Goal: Book appointment/travel/reservation

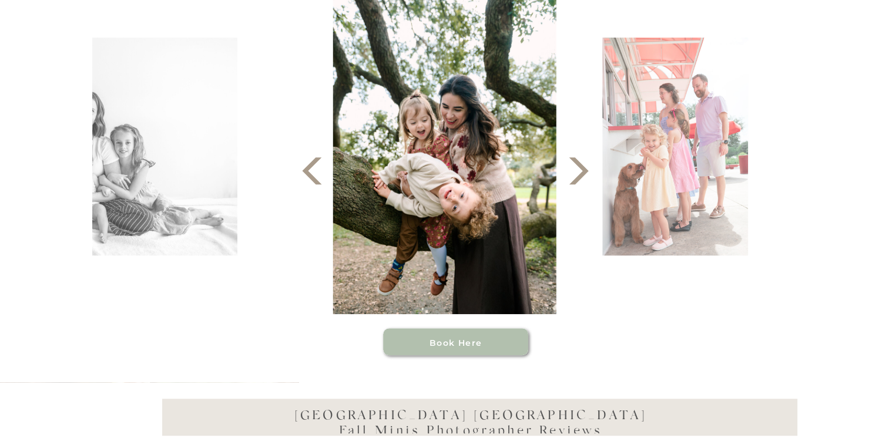
scroll to position [587, 0]
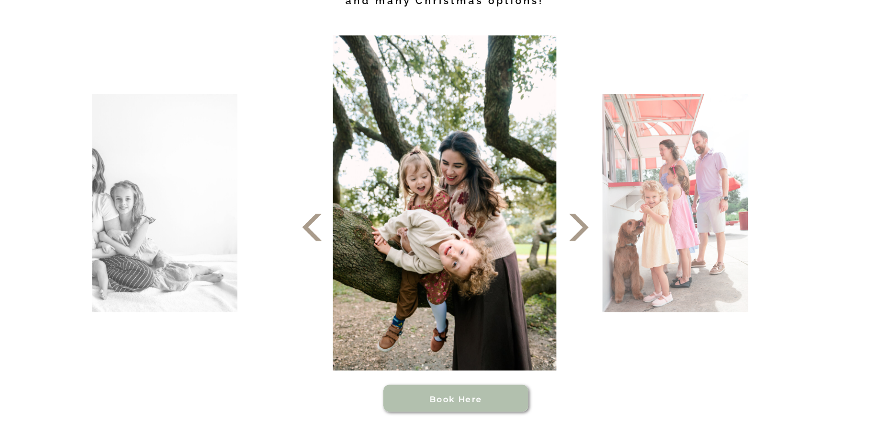
click at [578, 229] on icon at bounding box center [578, 227] width 35 height 35
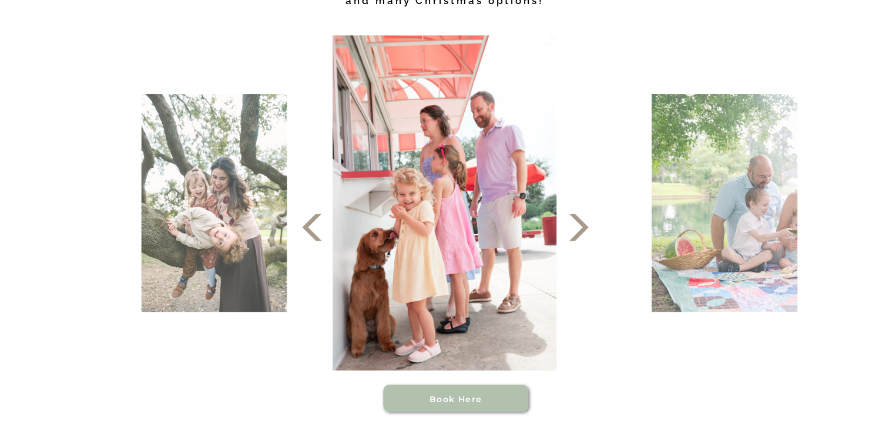
click at [578, 228] on icon at bounding box center [578, 227] width 35 height 35
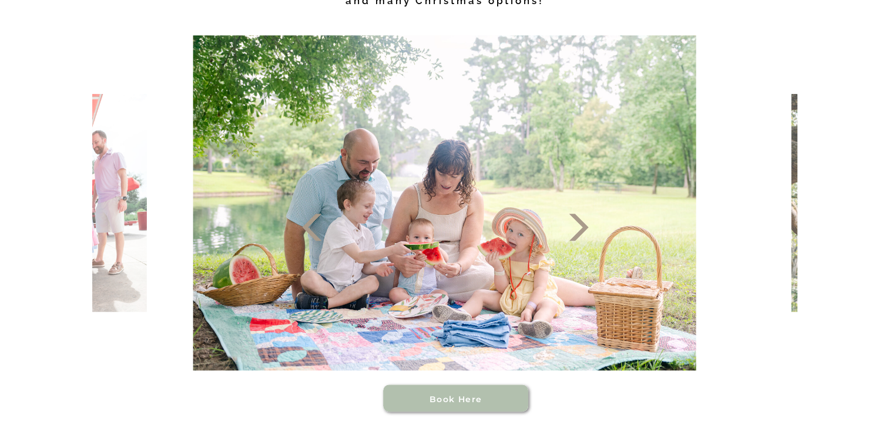
click at [578, 228] on icon at bounding box center [578, 227] width 35 height 35
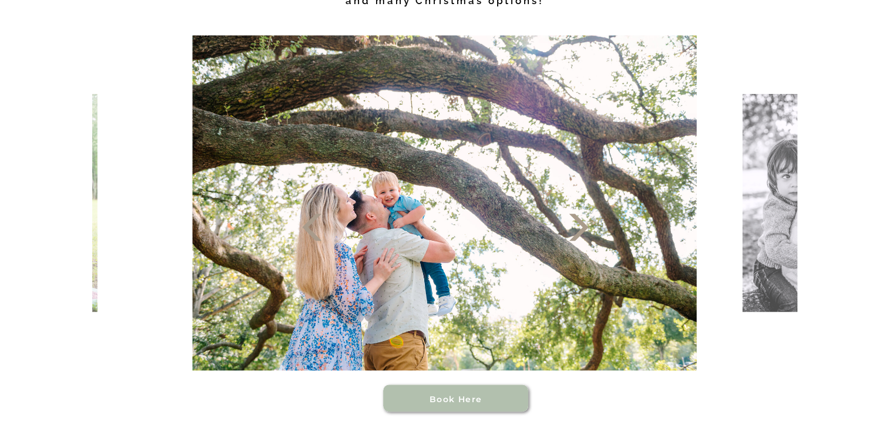
click at [578, 228] on icon at bounding box center [578, 227] width 35 height 35
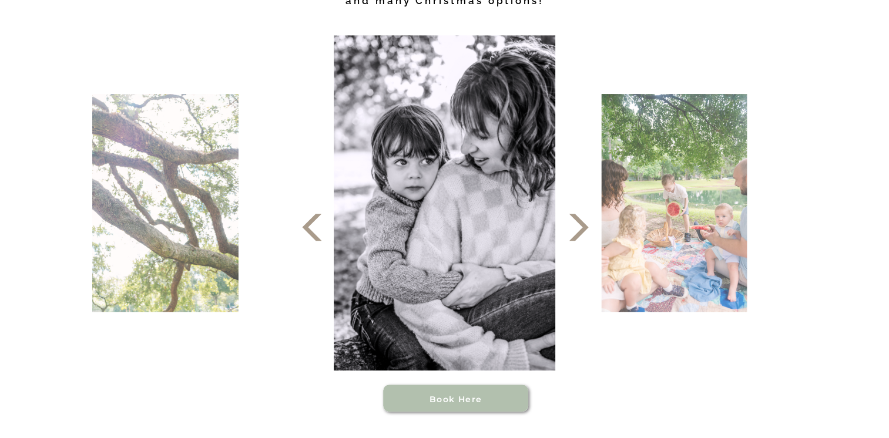
click at [578, 228] on icon at bounding box center [578, 227] width 35 height 35
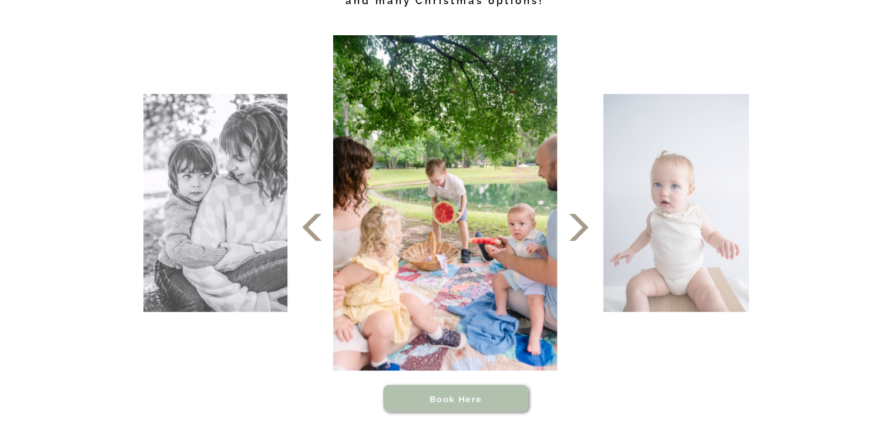
click at [578, 228] on icon at bounding box center [578, 227] width 35 height 35
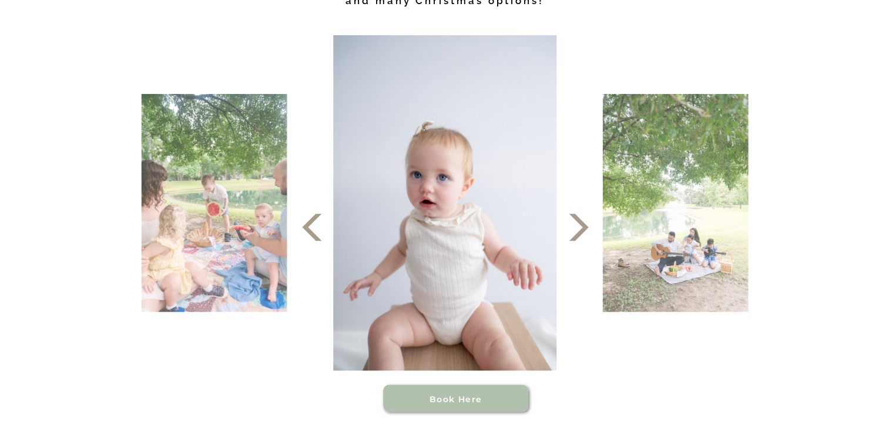
click at [578, 228] on icon at bounding box center [578, 227] width 35 height 35
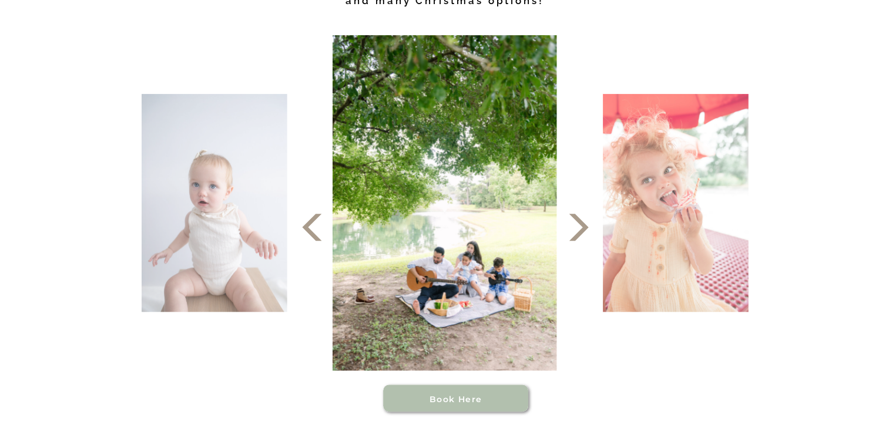
click at [578, 228] on icon at bounding box center [578, 227] width 35 height 35
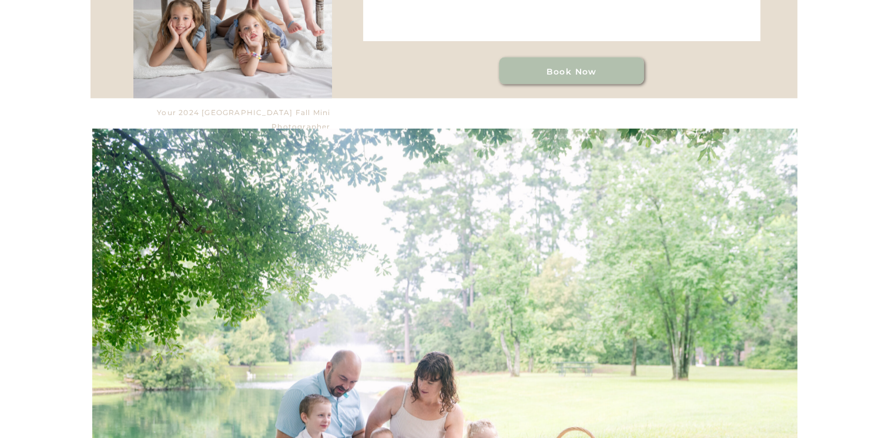
scroll to position [1233, 0]
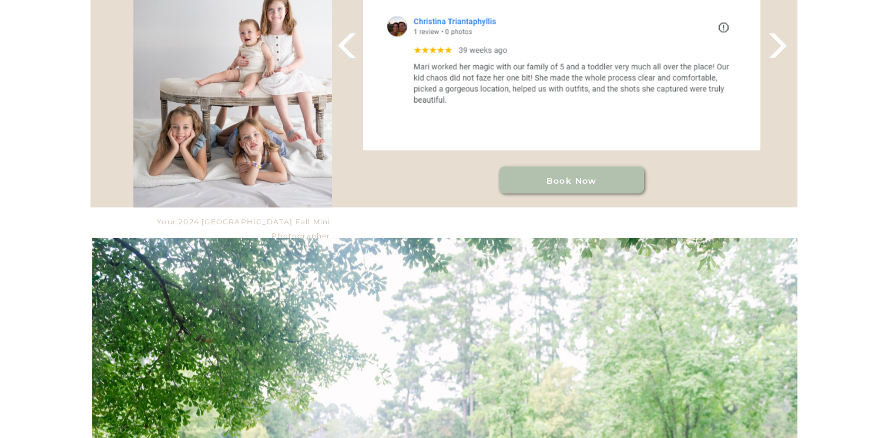
click at [535, 179] on h3 "Book Now" at bounding box center [571, 179] width 115 height 9
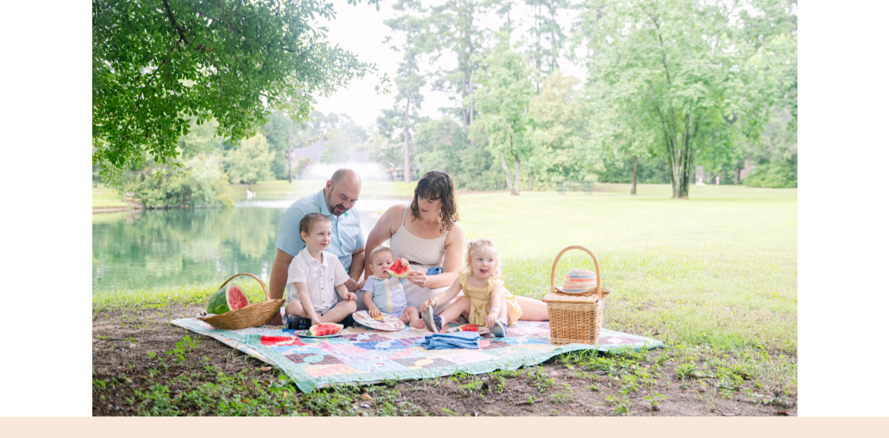
scroll to position [1586, 0]
